Goal: Find specific page/section: Find specific page/section

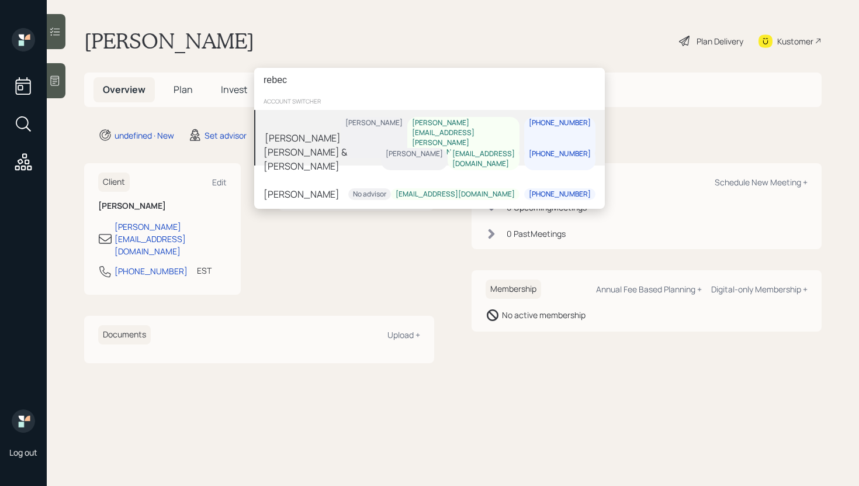
type input "rebec"
